Goal: Task Accomplishment & Management: Complete application form

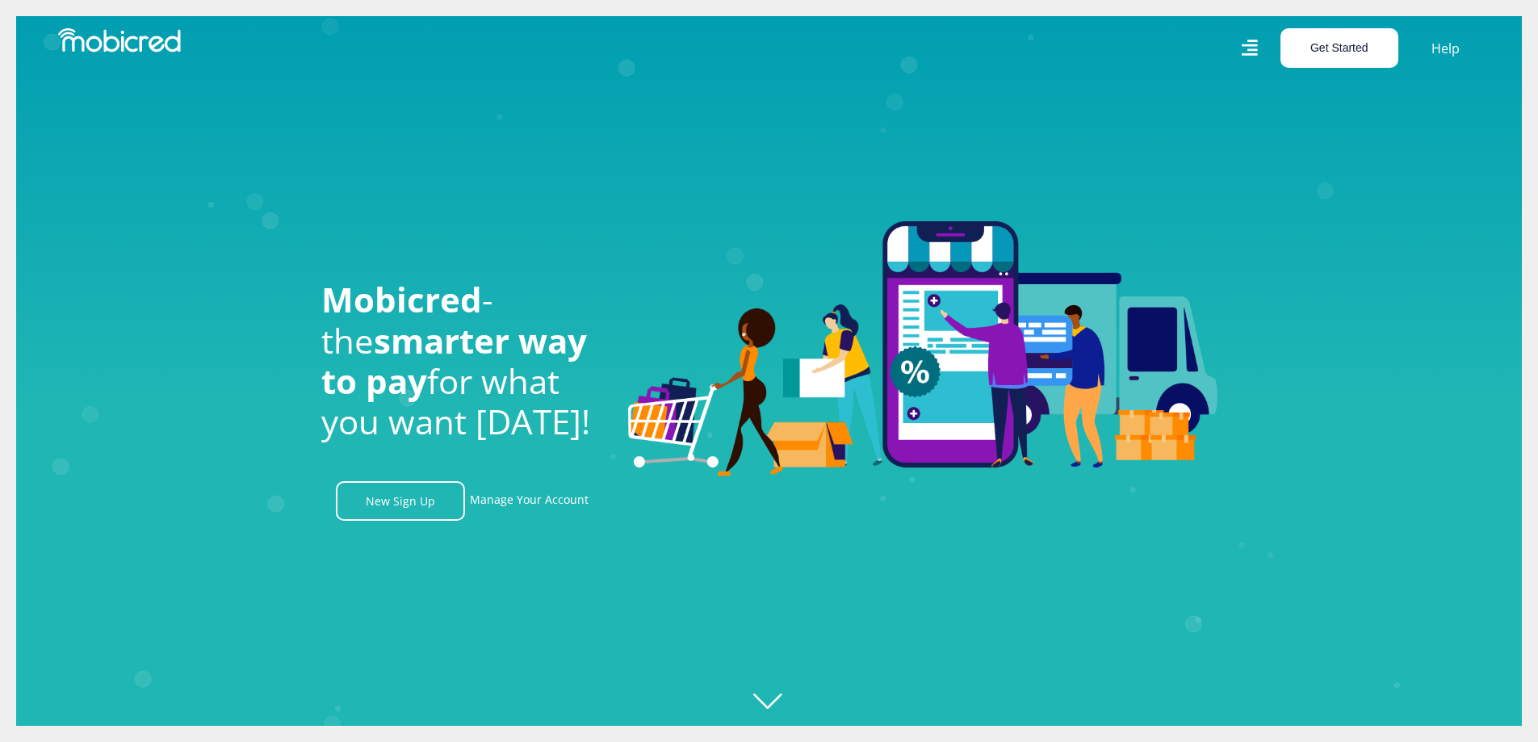
scroll to position [0, 2762]
click at [1333, 52] on button "Get Started" at bounding box center [1340, 48] width 118 height 40
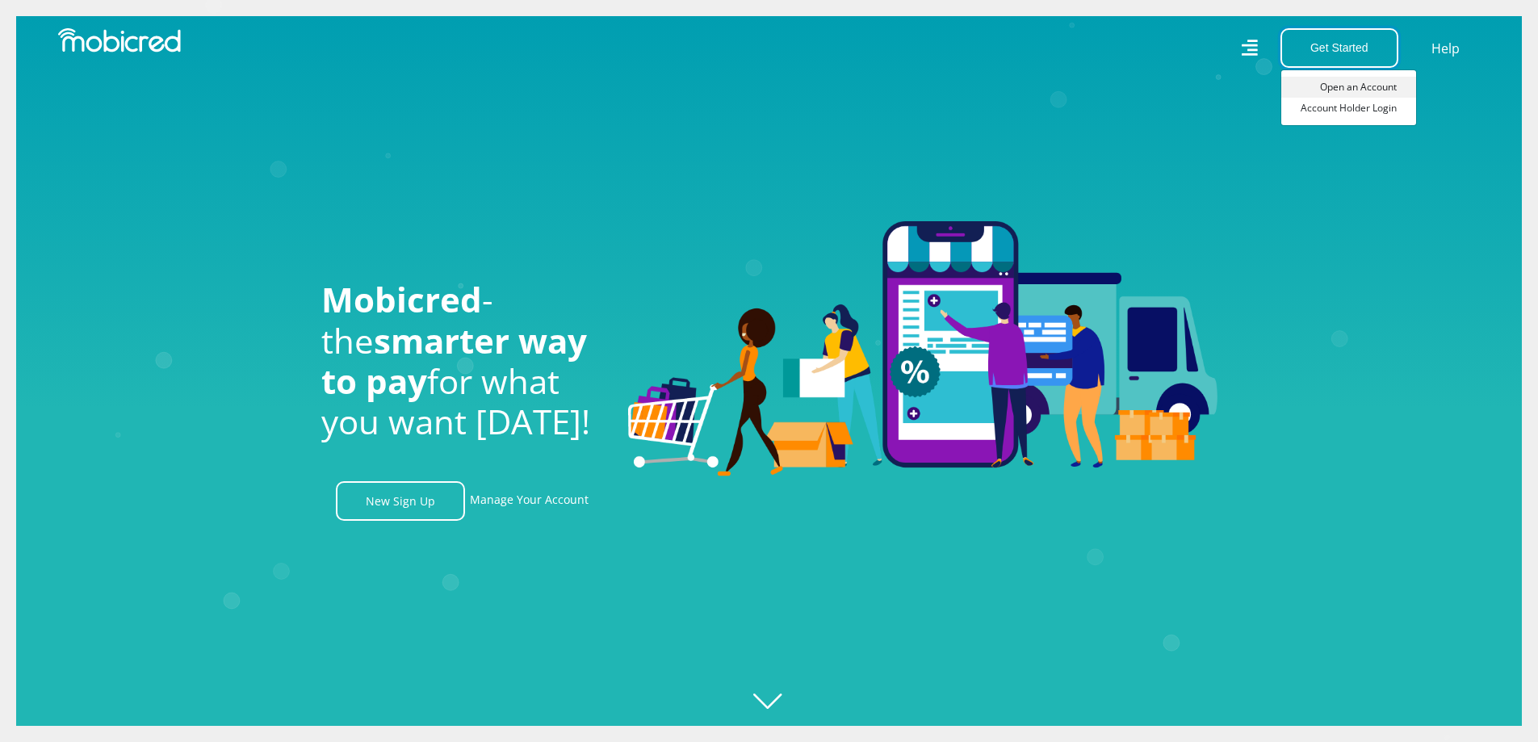
scroll to position [0, 5]
click at [1342, 86] on link "Open an Account" at bounding box center [1349, 87] width 135 height 21
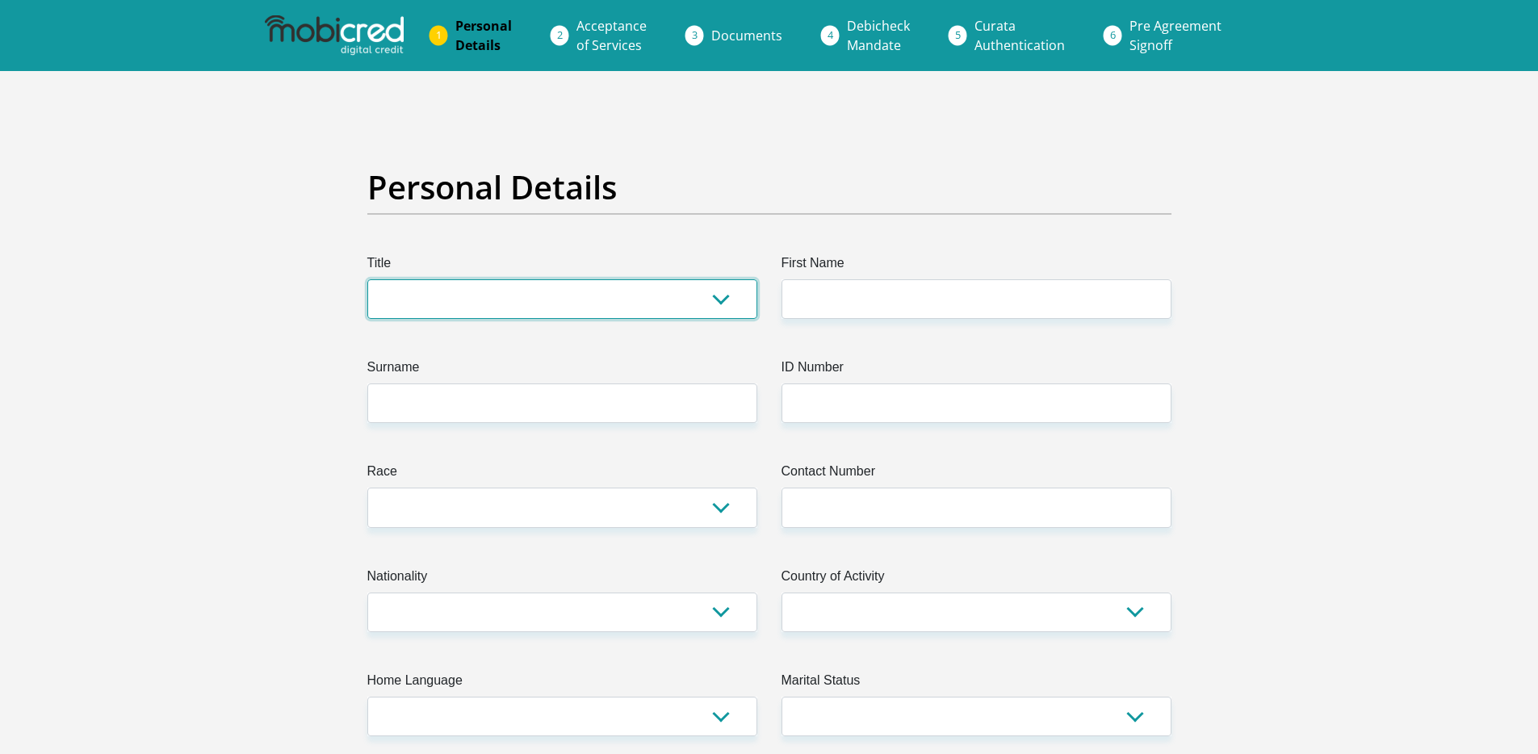
click at [685, 296] on select "Mr Ms Mrs Dr Other" at bounding box center [562, 299] width 390 height 40
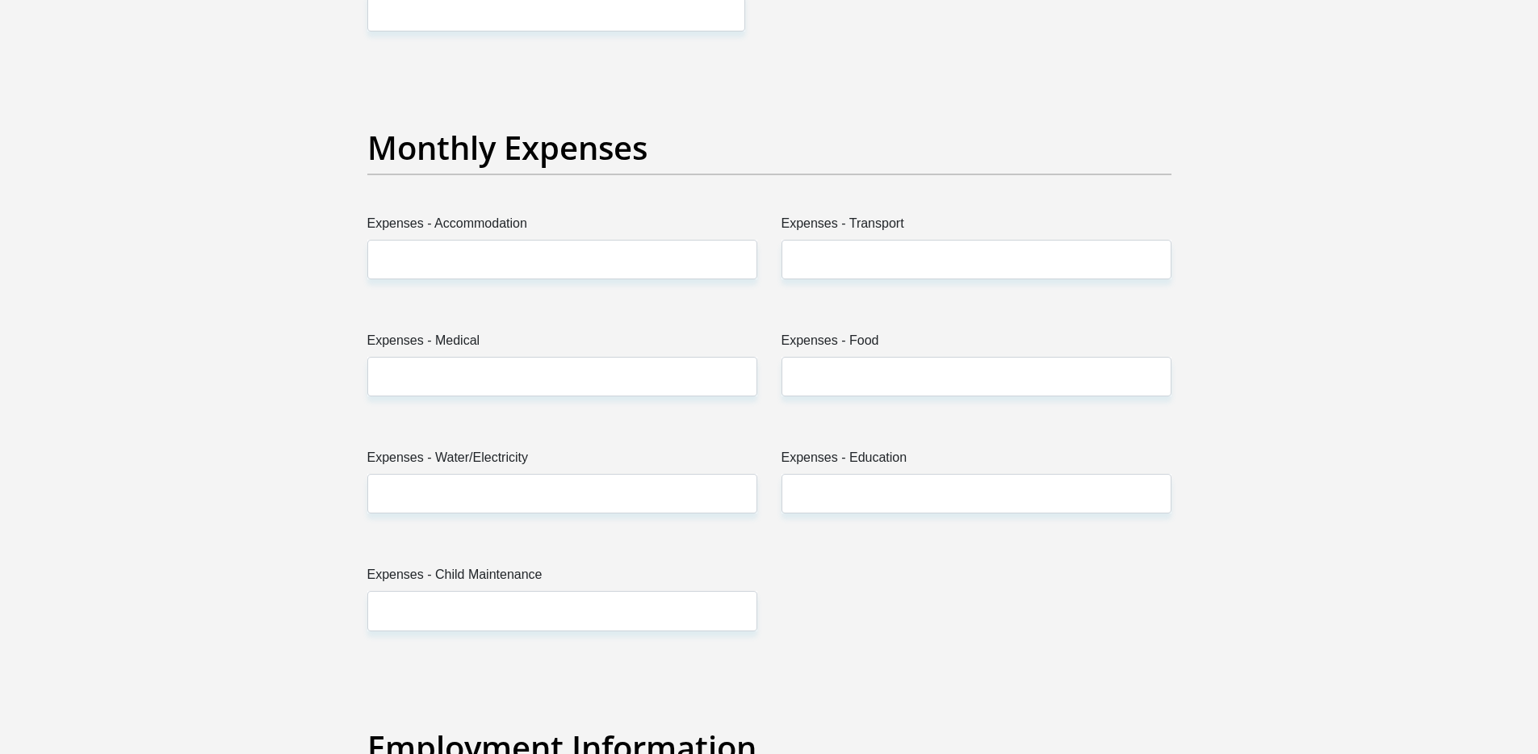
scroll to position [2256, 0]
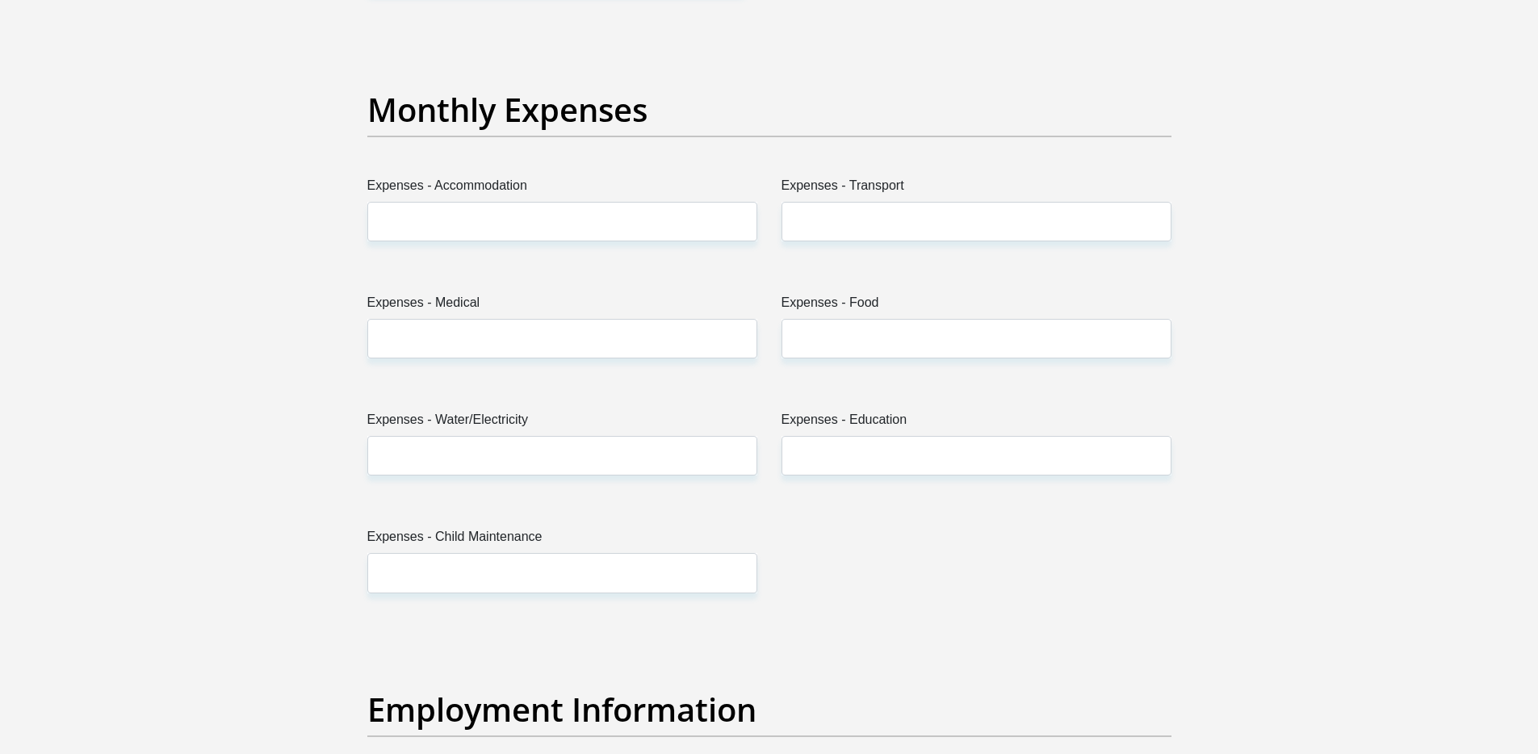
click at [247, 219] on section "Personal Details Title Mr Ms Mrs Dr Other First Name Surname ID Number Please i…" at bounding box center [769, 630] width 1538 height 5630
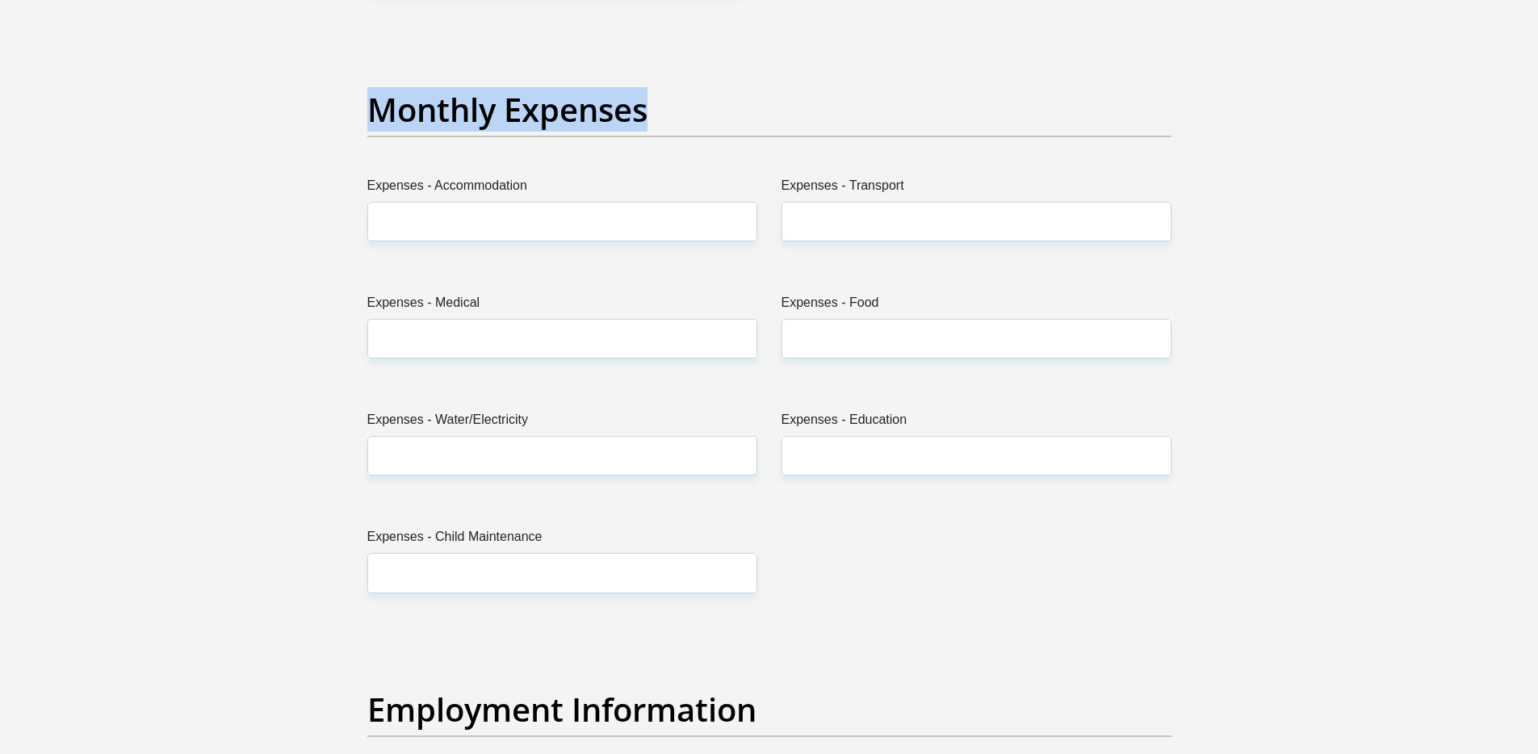
drag, startPoint x: 363, startPoint y: 113, endPoint x: 653, endPoint y: 118, distance: 289.2
click at [653, 118] on div "Monthly Expenses" at bounding box center [769, 133] width 829 height 86
click at [654, 115] on h2 "Monthly Expenses" at bounding box center [769, 109] width 804 height 39
